Goal: Task Accomplishment & Management: Use online tool/utility

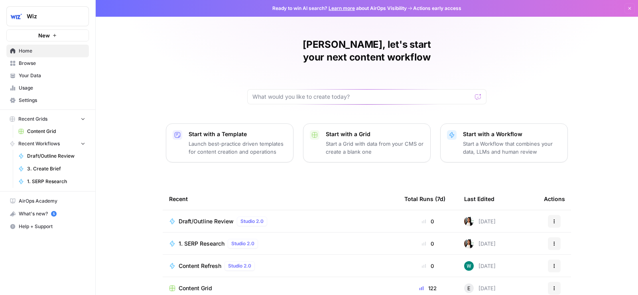
scroll to position [57, 0]
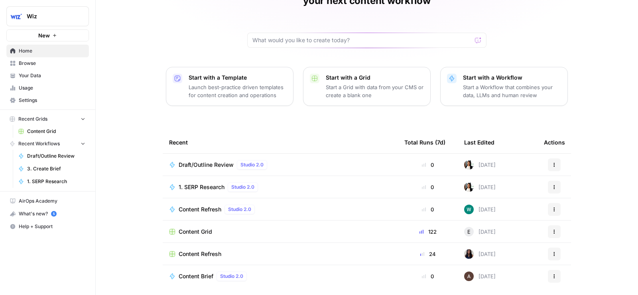
click at [300, 160] on div "Draft/Outline Review Studio 2.0" at bounding box center [280, 165] width 222 height 10
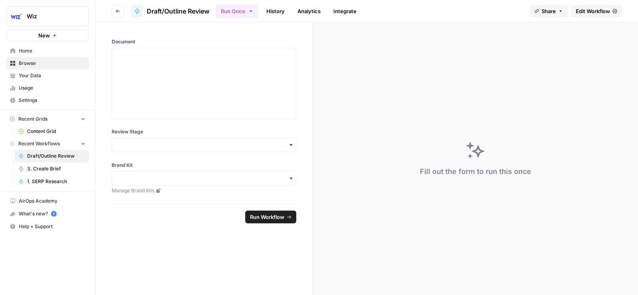
click at [59, 132] on span "Content Grid" at bounding box center [56, 131] width 58 height 7
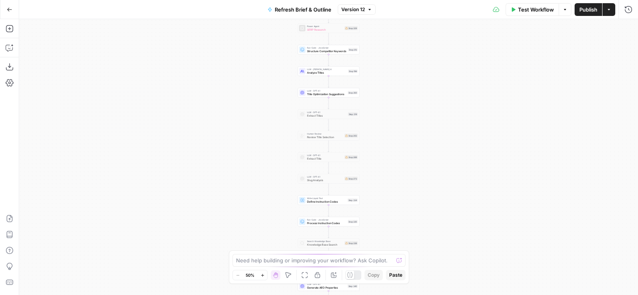
click at [606, 7] on icon "button" at bounding box center [608, 9] width 5 height 5
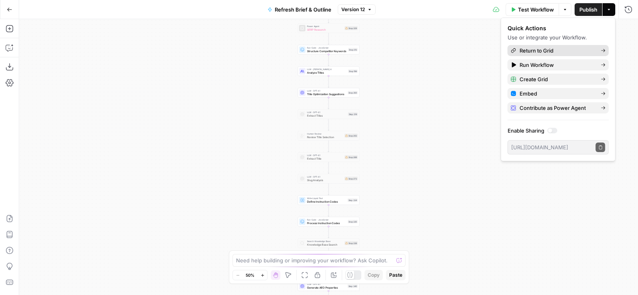
click at [578, 50] on span "Return to Grid" at bounding box center [556, 51] width 75 height 8
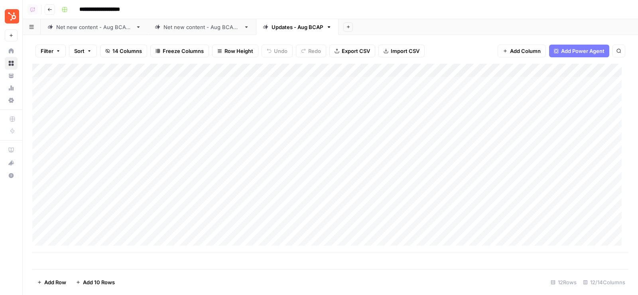
click at [191, 20] on link "Net new content - Aug BCAP 2" at bounding box center [202, 27] width 108 height 16
click at [11, 12] on img "Workspace: Blog Content Action Plan" at bounding box center [12, 16] width 14 height 14
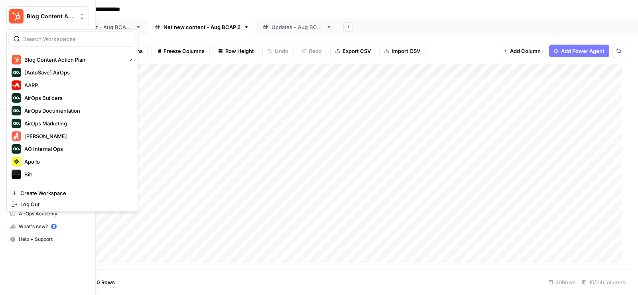
click at [11, 12] on img "Workspace: Blog Content Action Plan" at bounding box center [16, 16] width 14 height 14
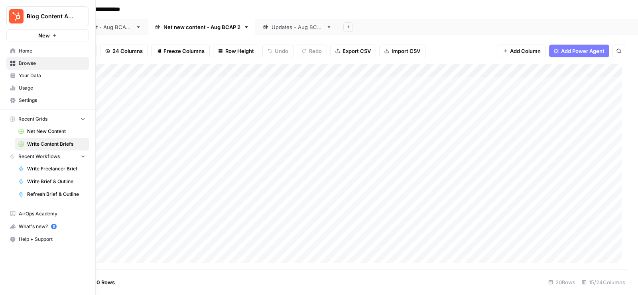
click at [11, 12] on img "Workspace: Blog Content Action Plan" at bounding box center [16, 16] width 14 height 14
type input "sage"
click at [53, 57] on span "Sage SEO" at bounding box center [76, 60] width 105 height 8
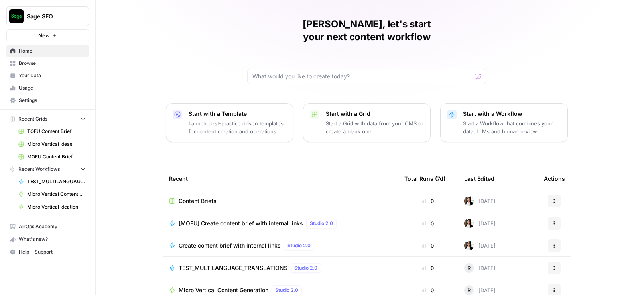
scroll to position [30, 0]
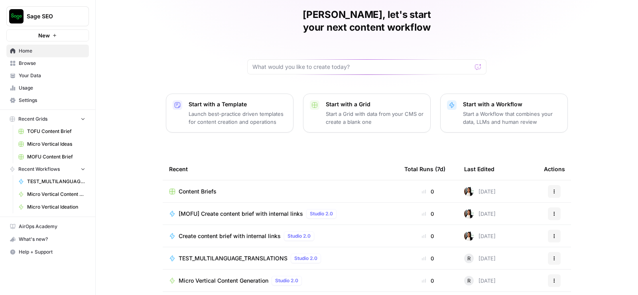
click at [210, 188] on span "Content Briefs" at bounding box center [198, 192] width 38 height 8
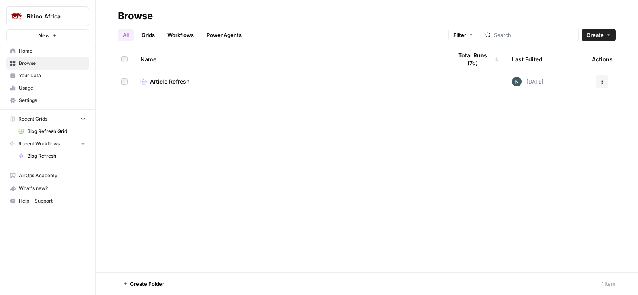
click at [44, 128] on span "Blog Refresh Grid" at bounding box center [56, 131] width 58 height 7
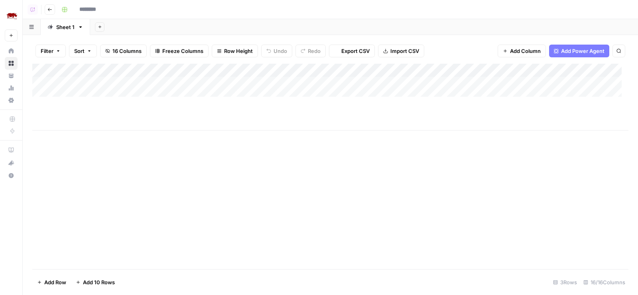
type input "**********"
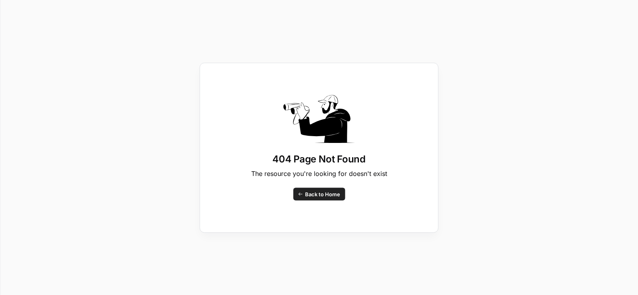
click at [324, 193] on span "Back to Home" at bounding box center [322, 194] width 35 height 8
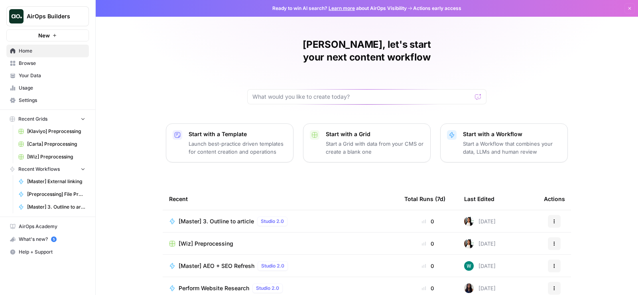
click at [167, 61] on div "[PERSON_NAME], let's start your next content workflow Start with a Template Lau…" at bounding box center [367, 190] width 542 height 380
click at [44, 63] on span "Browse" at bounding box center [52, 63] width 67 height 7
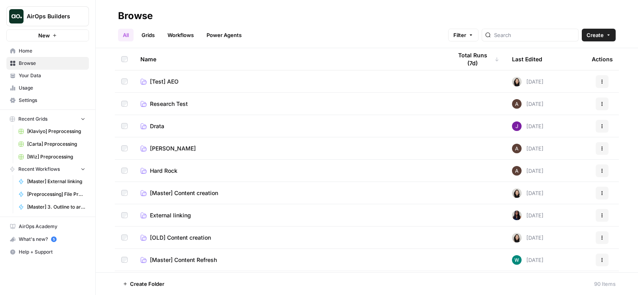
click at [51, 37] on button "New" at bounding box center [47, 36] width 83 height 12
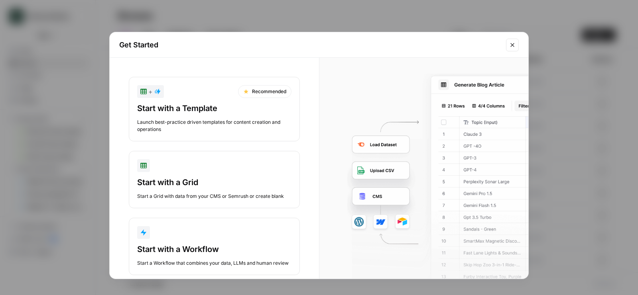
click at [238, 177] on div "Start with a Grid" at bounding box center [214, 182] width 154 height 11
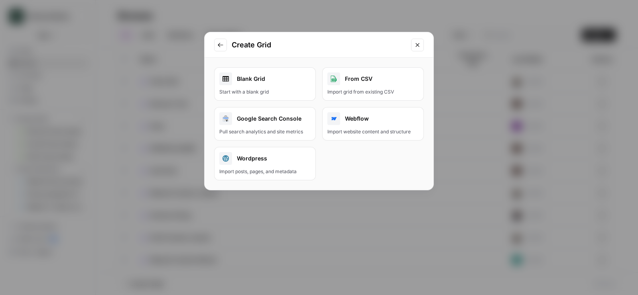
click at [265, 82] on div "Blank Grid" at bounding box center [264, 79] width 91 height 13
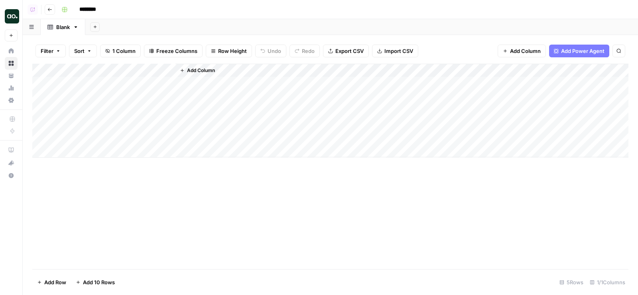
click at [90, 7] on input "********" at bounding box center [98, 9] width 45 height 13
type input "**********"
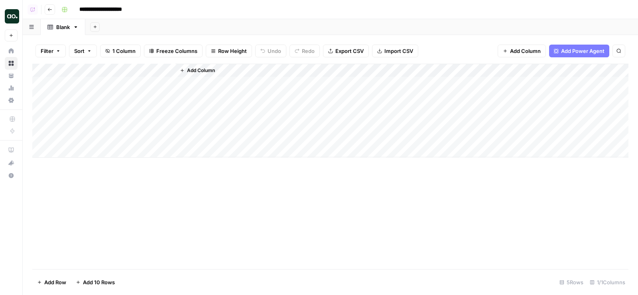
click at [218, 10] on div "**********" at bounding box center [344, 9] width 572 height 13
